Goal: Task Accomplishment & Management: Manage account settings

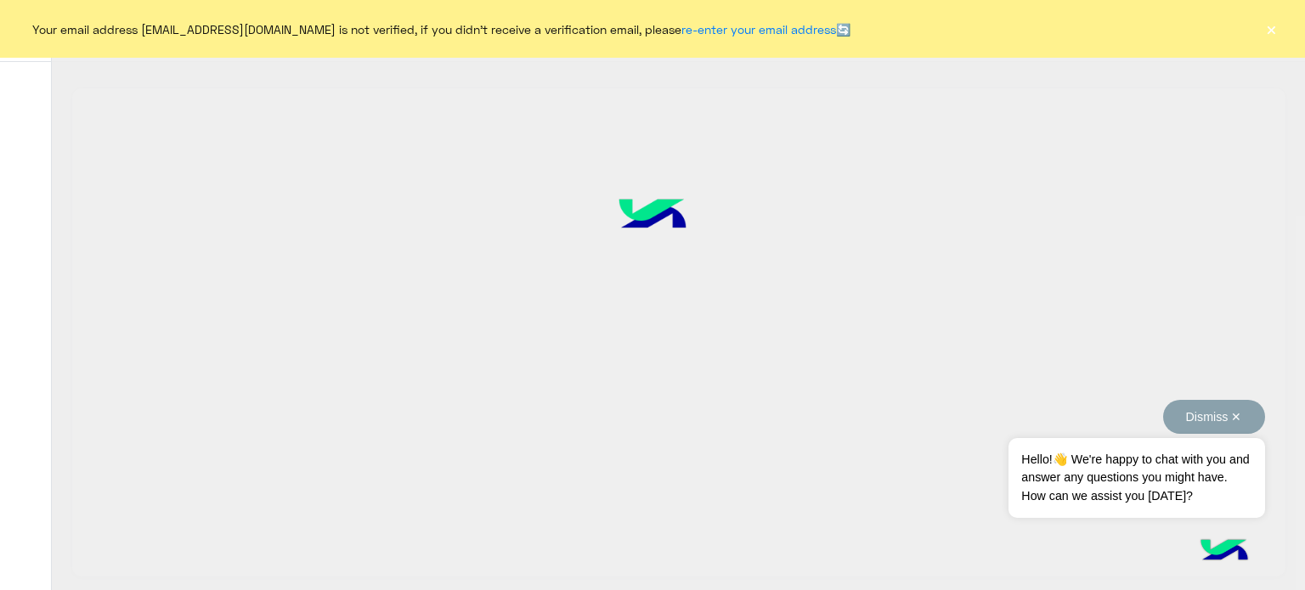
click at [1245, 415] on button "Dismiss ✕" at bounding box center [1214, 417] width 102 height 34
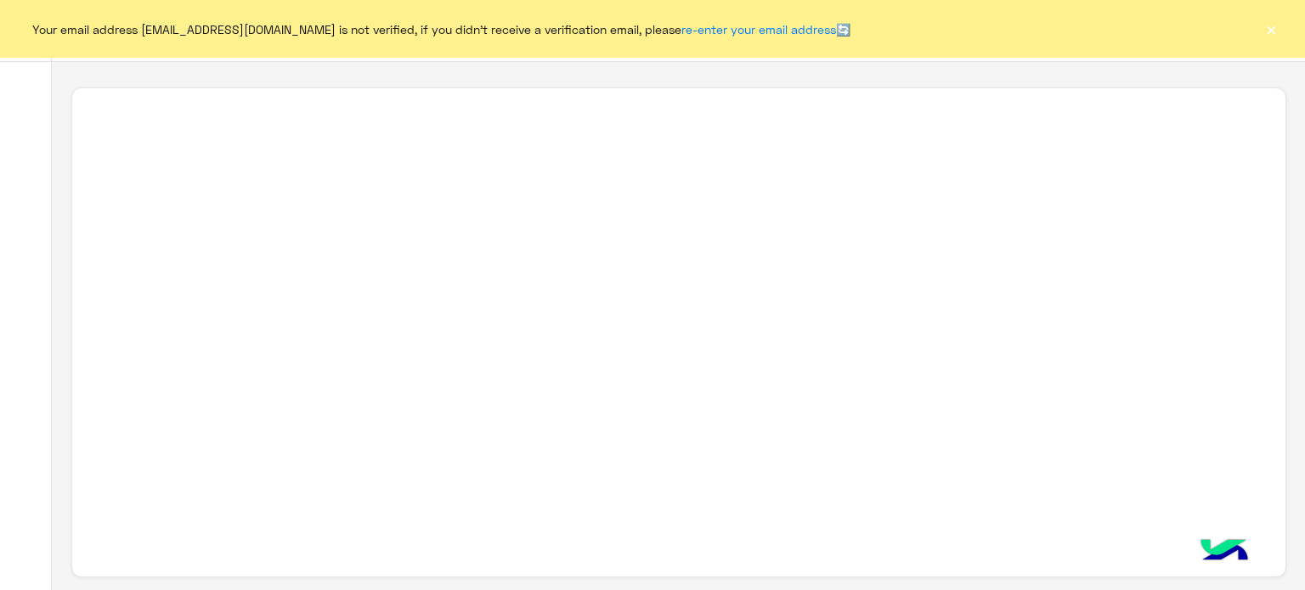
click at [1268, 34] on button "×" at bounding box center [1270, 28] width 17 height 17
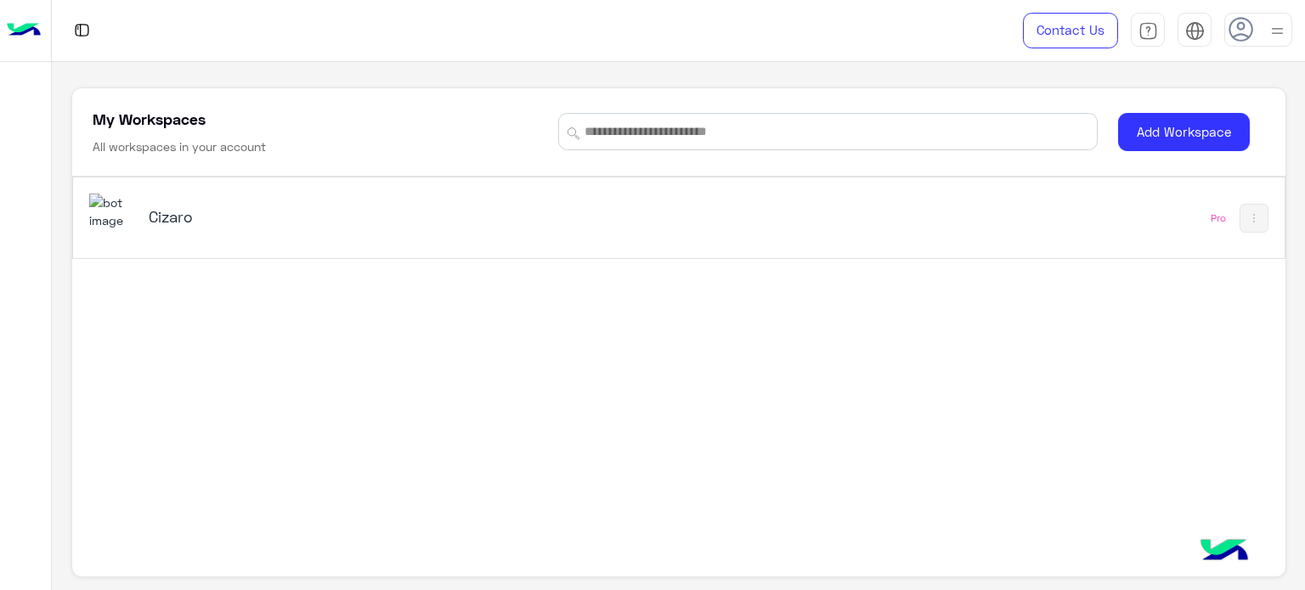
click at [152, 237] on div "Cizaro" at bounding box center [443, 218] width 708 height 49
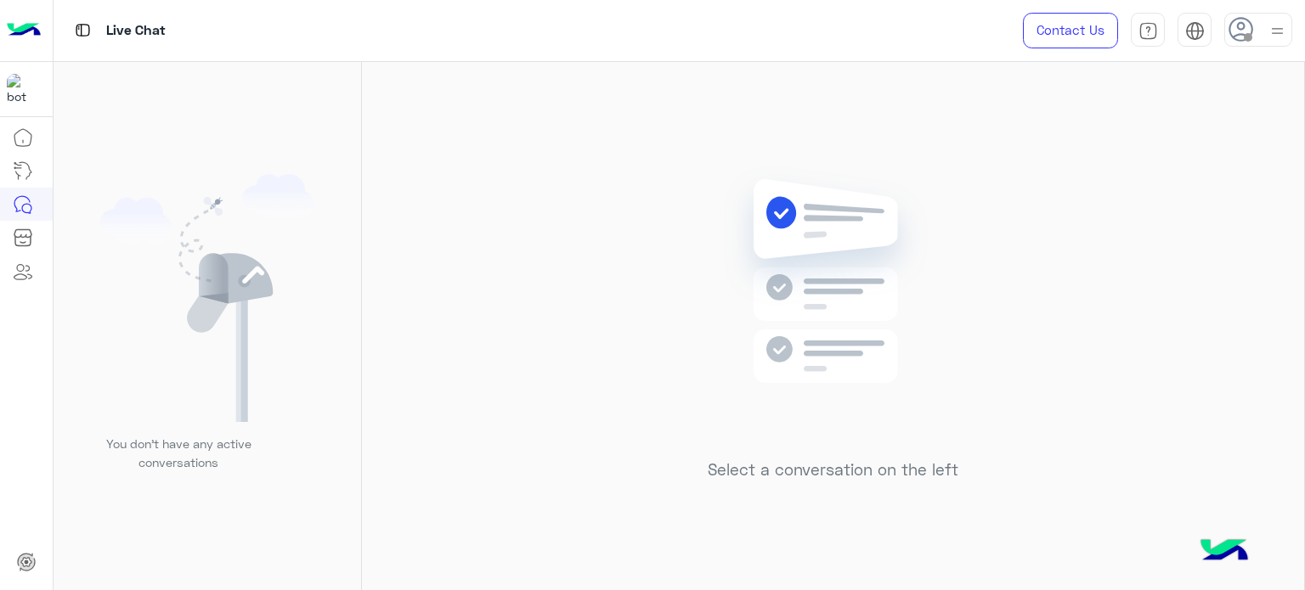
click at [1240, 37] on icon at bounding box center [1240, 29] width 25 height 25
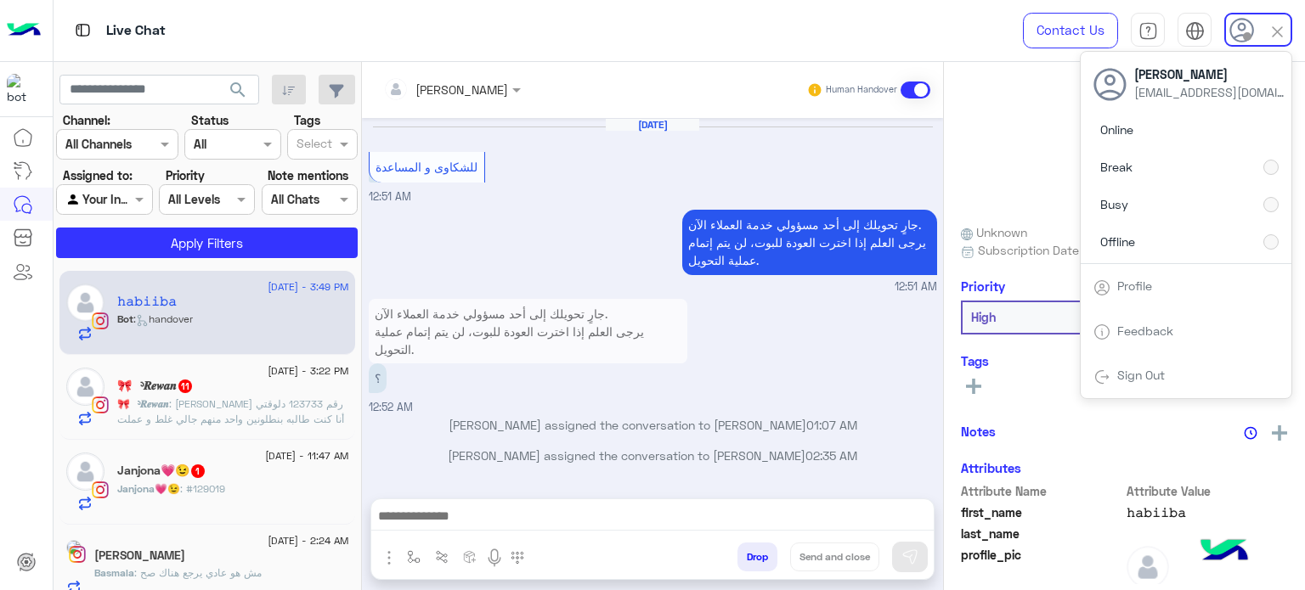
scroll to position [409, 0]
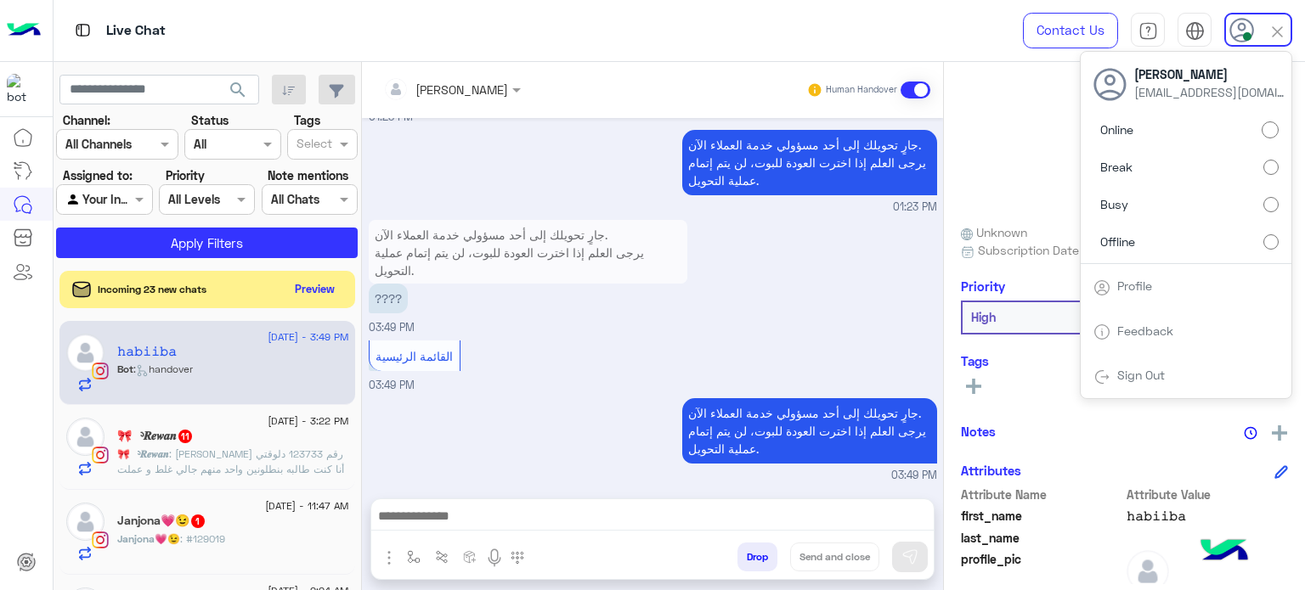
click at [1280, 34] on img at bounding box center [1277, 32] width 20 height 20
